Goal: Task Accomplishment & Management: Manage account settings

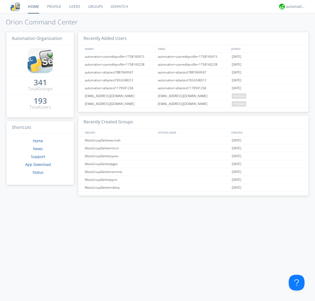
click at [95, 7] on link "Groups" at bounding box center [95, 6] width 23 height 13
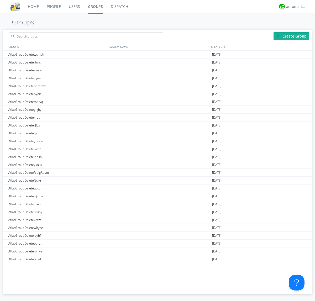
click at [292, 36] on div "Create Group" at bounding box center [292, 36] width 36 height 8
click at [95, 7] on link "Groups" at bounding box center [95, 6] width 23 height 13
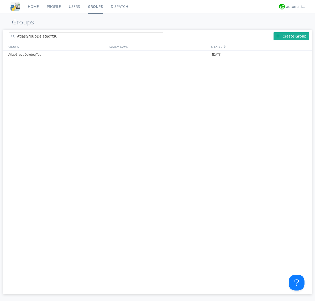
type input "AtlasGroupDeleteqffdu"
click at [161, 37] on div at bounding box center [160, 37] width 5 height 5
type input "AtlasGroupDeleteqffdu"
click at [58, 54] on div "AtlasGroupDeleteqffdu" at bounding box center [57, 55] width 101 height 8
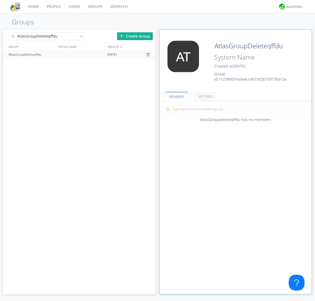
click at [205, 96] on link "SETTINGS" at bounding box center [205, 96] width 23 height 9
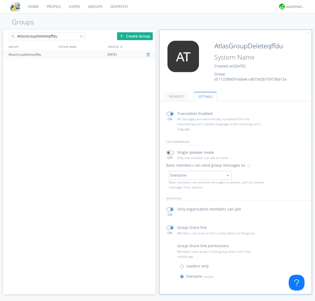
click at [149, 55] on div at bounding box center [148, 55] width 5 height 4
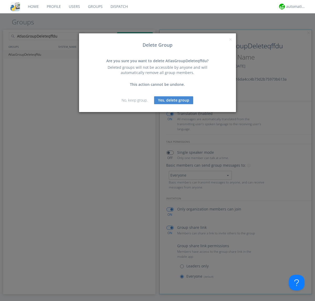
click at [174, 100] on button "Yes, delete group" at bounding box center [173, 100] width 39 height 8
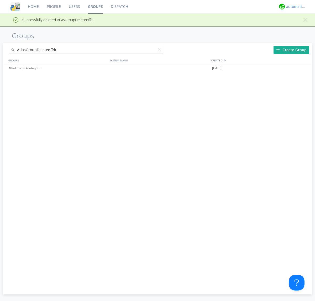
click at [295, 7] on div "automation+atlas" at bounding box center [296, 6] width 20 height 5
